Goal: Transaction & Acquisition: Download file/media

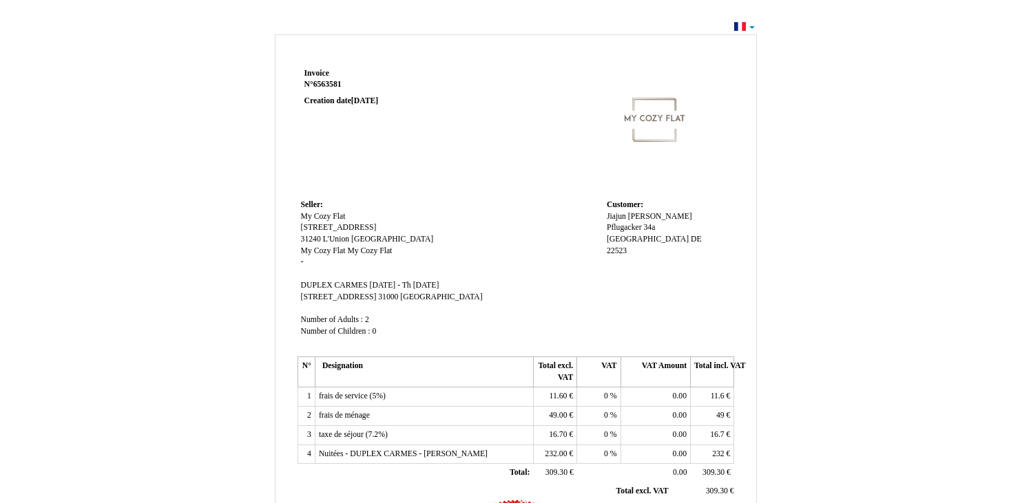
click at [751, 25] on div "Invoice Invoice N° 6563581 6563581 Creation date [DATE] Seller: Seller: My Cozy…" at bounding box center [515, 413] width 1031 height 793
click at [740, 24] on div "Invoice Invoice N° 6563581 6563581 Creation date [DATE] Seller: Seller: My Cozy…" at bounding box center [515, 413] width 1031 height 793
click at [855, 85] on div "Invoice Invoice N° 6563581 6563581 Creation date [DATE] Seller: Seller: My Cozy…" at bounding box center [516, 420] width 806 height 778
click at [740, 27] on div "Invoice Invoice N° 6563581 6563581 Creation date [DATE] Seller: Seller: My Cozy…" at bounding box center [515, 413] width 1031 height 793
click at [762, 25] on div "Invoice Invoice N° 6563581 6563581 Creation date [DATE] Seller: Seller: My Cozy…" at bounding box center [515, 413] width 1031 height 793
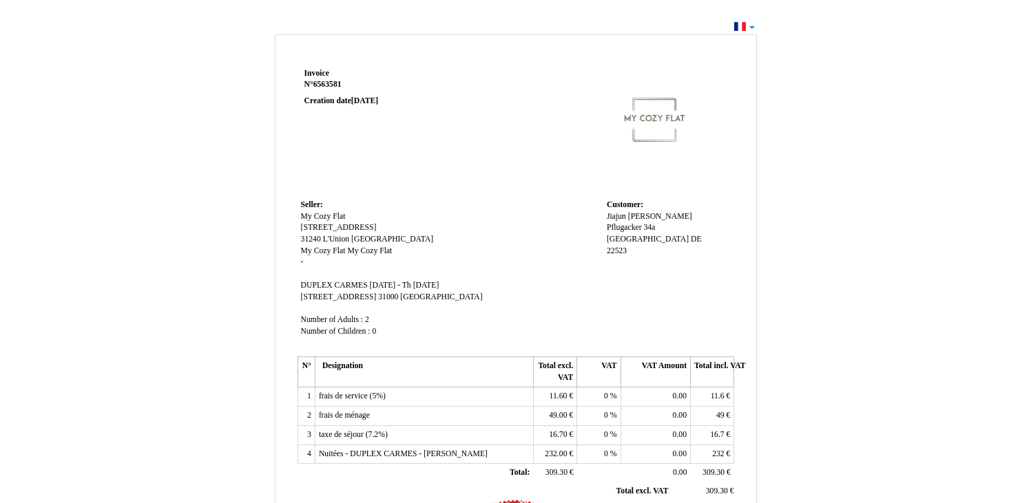
click at [753, 26] on div "Invoice Invoice N° 6563581 6563581 Creation date [DATE] Seller: Seller: My Cozy…" at bounding box center [515, 413] width 1031 height 793
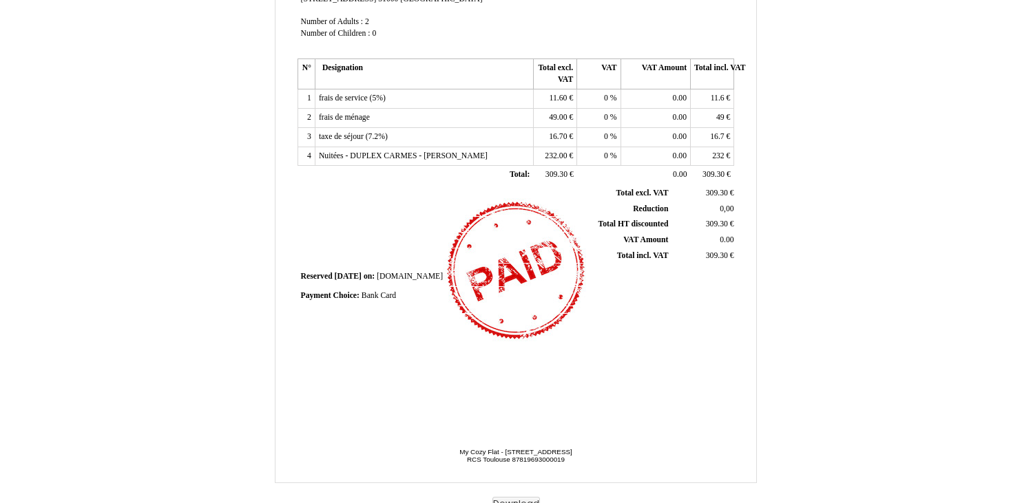
scroll to position [306, 0]
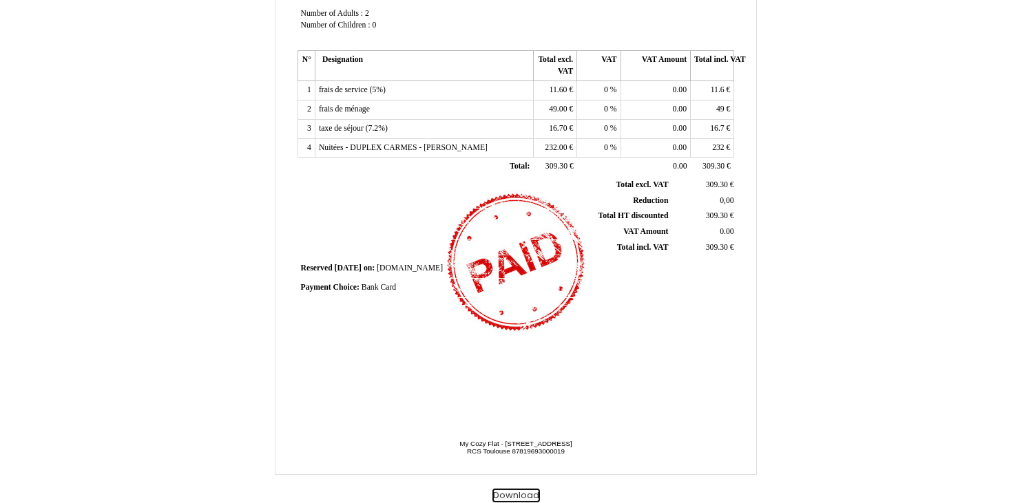
click at [510, 490] on button "Download" at bounding box center [516, 496] width 48 height 14
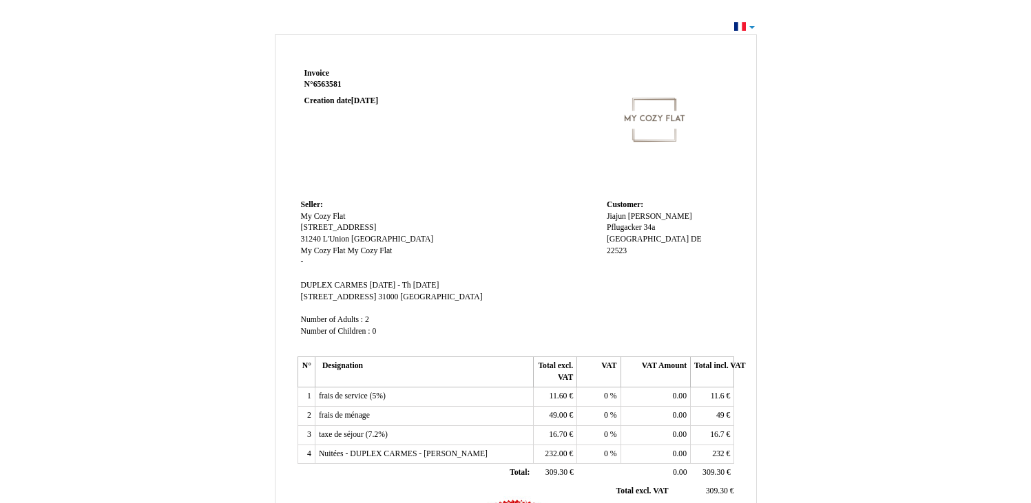
scroll to position [306, 0]
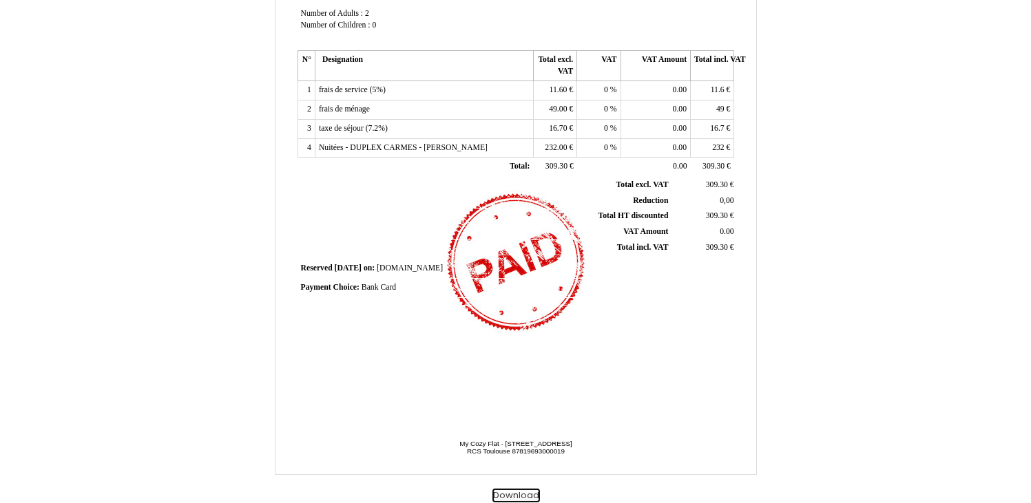
click at [506, 492] on button "Download" at bounding box center [516, 496] width 48 height 14
click at [517, 494] on button "Download" at bounding box center [516, 496] width 48 height 14
click at [844, 139] on div "Invoice Invoice N° 6563581 6563581 Creation date [DATE] Seller: Seller: My Cozy…" at bounding box center [516, 114] width 806 height 778
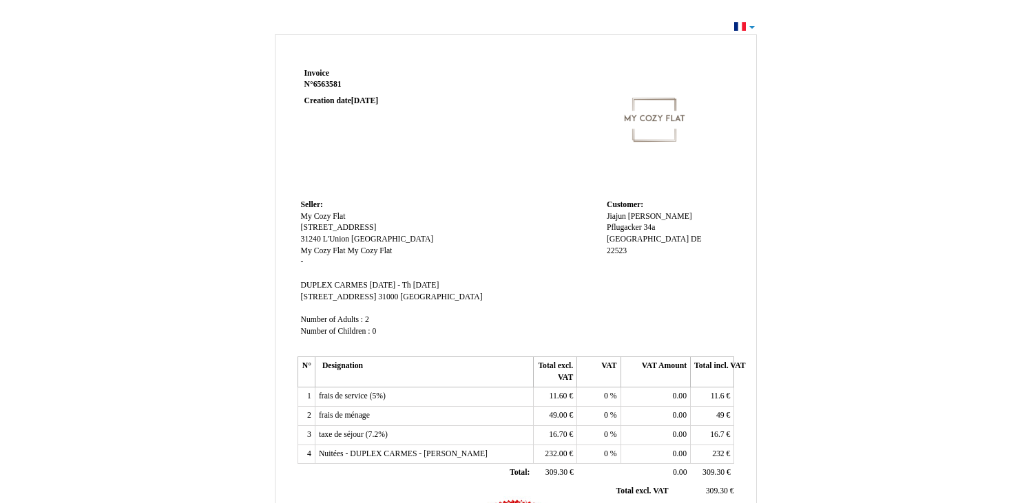
click at [746, 26] on div "Invoice Invoice N° 6563581 6563581 Creation date [DATE] Seller: Seller: My Cozy…" at bounding box center [515, 413] width 1031 height 793
click at [751, 28] on div "Invoice Invoice N° 6563581 6563581 Creation date [DATE] Seller: Seller: My Cozy…" at bounding box center [515, 413] width 1031 height 793
click at [744, 27] on div "Invoice Invoice N° 6563581 6563581 Creation date [DATE] Seller: Seller: My Cozy…" at bounding box center [515, 413] width 1031 height 793
click at [818, 50] on div "Invoice Invoice N° 6563581 6563581 Creation date [DATE] Seller: Seller: My Cozy…" at bounding box center [516, 420] width 806 height 778
click at [189, 259] on div "Invoice Invoice N° 6563581 6563581 Creation date [DATE] Seller: Seller: My Cozy…" at bounding box center [516, 420] width 806 height 778
